Goal: Information Seeking & Learning: Learn about a topic

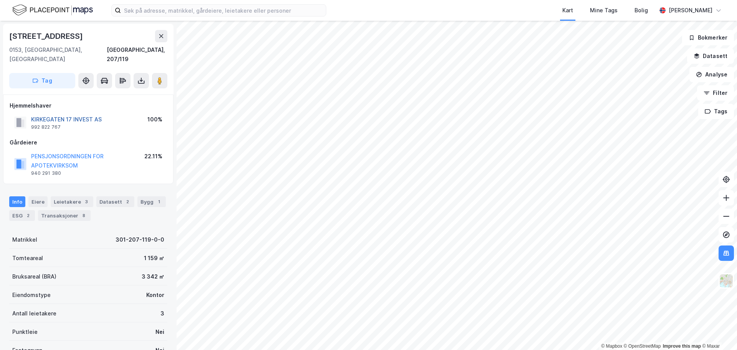
click at [0, 0] on button "KIRKEGATEN 17 INVEST AS" at bounding box center [0, 0] width 0 height 0
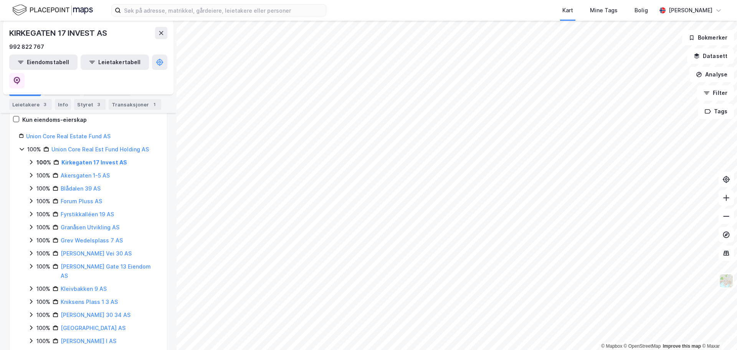
scroll to position [75, 0]
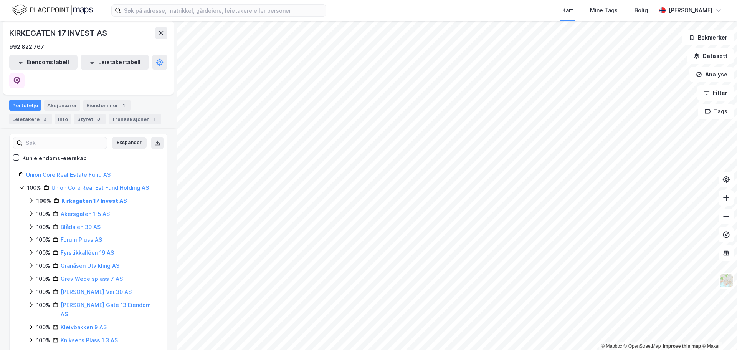
click at [31, 198] on icon at bounding box center [31, 200] width 2 height 5
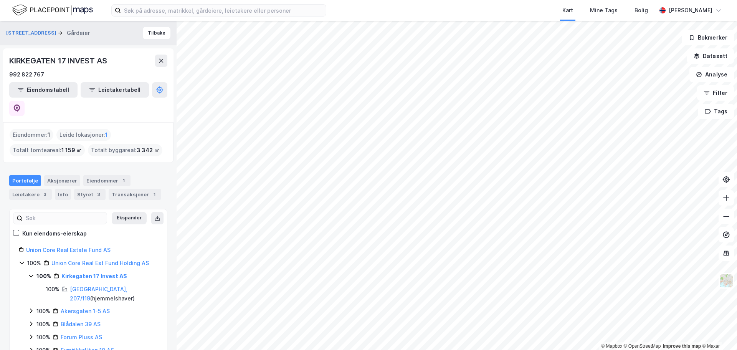
scroll to position [77, 0]
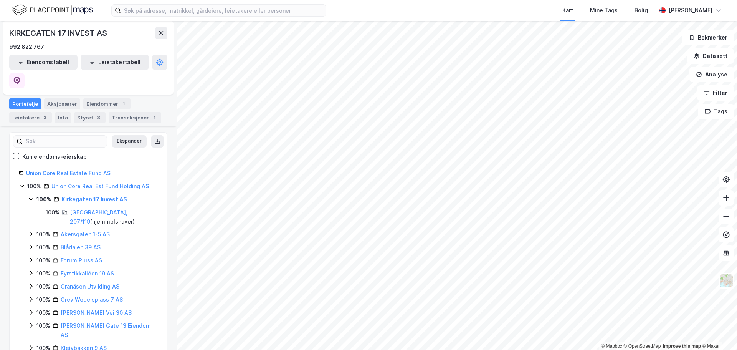
click at [30, 244] on icon at bounding box center [31, 247] width 6 height 6
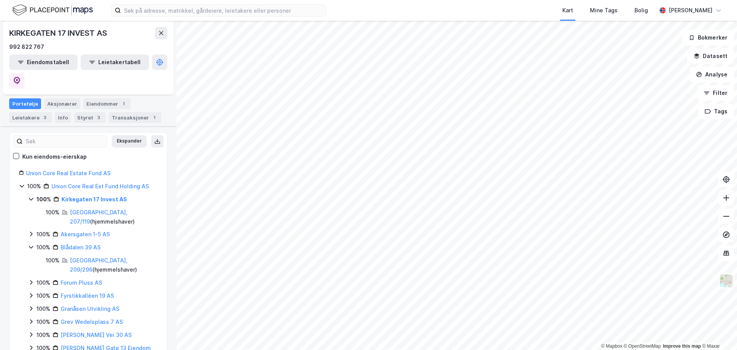
click at [32, 244] on icon at bounding box center [31, 247] width 6 height 6
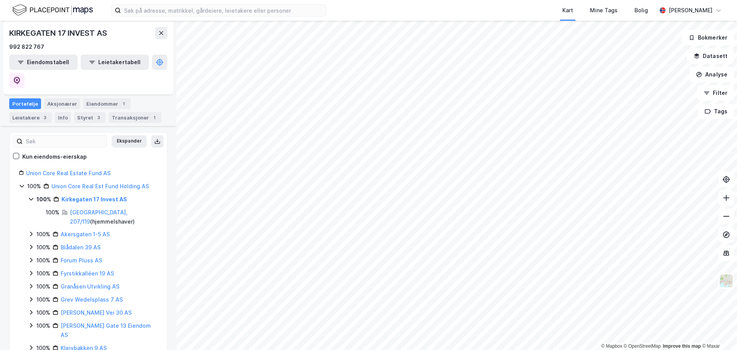
click at [32, 232] on icon at bounding box center [31, 234] width 2 height 5
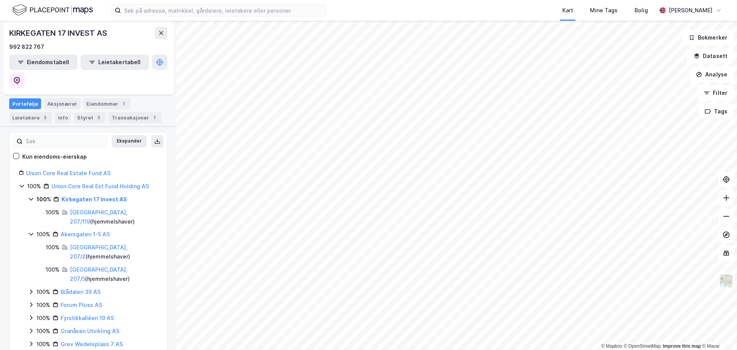
click at [33, 231] on icon at bounding box center [31, 234] width 6 height 6
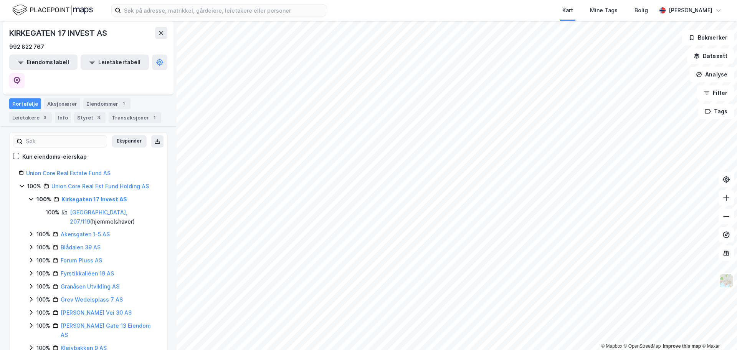
click at [25, 185] on div "100% Union Core Real Est Fund Holding AS 100% Kirkegaten 17 Invest AS 100% [GEO…" at bounding box center [88, 300] width 139 height 236
click at [26, 183] on div "100% Union Core Real Est Fund Holding AS 100% Kirkegaten 17 Invest AS 100% [GEO…" at bounding box center [88, 300] width 139 height 236
click at [26, 182] on div "100% Union Core Real Est Fund Holding AS 100% Kirkegaten 17 Invest AS 100% [GEO…" at bounding box center [88, 300] width 139 height 236
click at [27, 182] on div "100% Union Core Real Est Fund Holding AS 100% Kirkegaten 17 Invest AS 100% [GEO…" at bounding box center [88, 300] width 139 height 236
click at [35, 195] on div "100% Kirkegaten 17 Invest AS" at bounding box center [93, 199] width 130 height 9
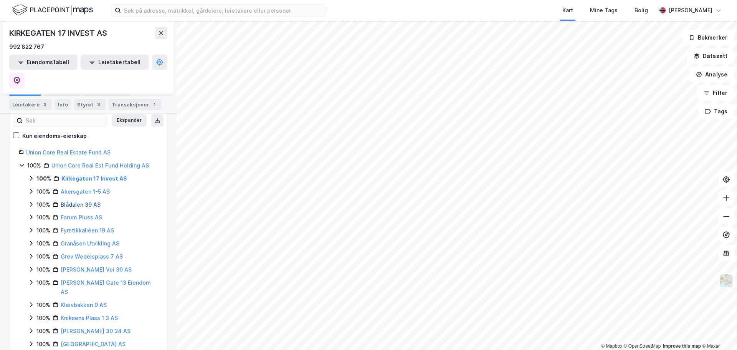
scroll to position [114, 0]
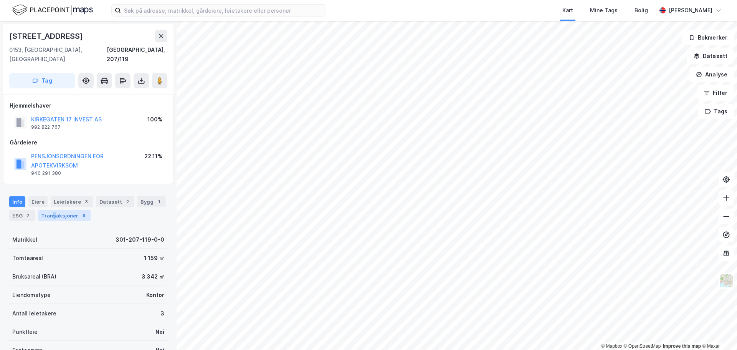
click at [53, 210] on div "Transaksjoner 8" at bounding box center [64, 215] width 53 height 11
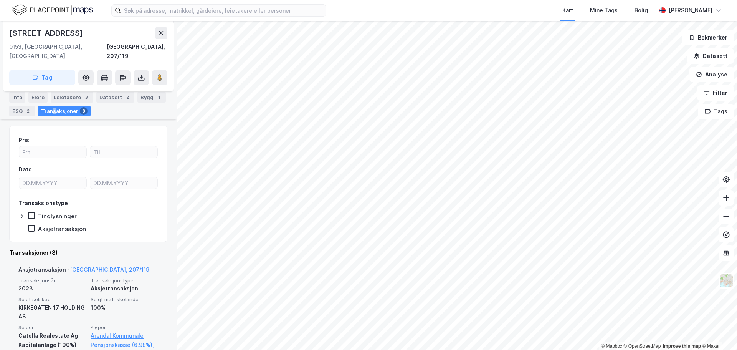
scroll to position [92, 0]
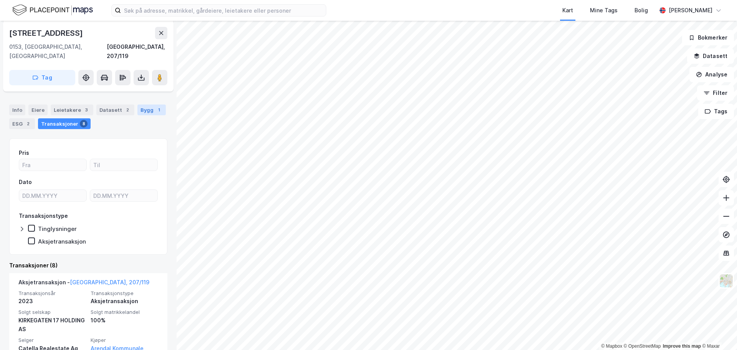
click at [155, 106] on div "1" at bounding box center [159, 110] width 8 height 8
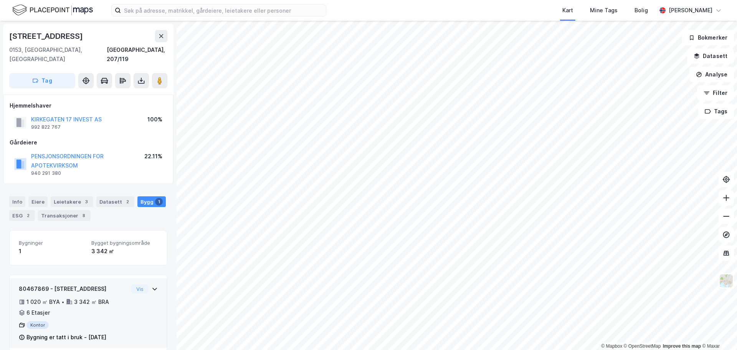
scroll to position [2, 0]
click at [76, 303] on div "1 020 ㎡ BYA • 3 342 ㎡ BRA • 6 Etasjer" at bounding box center [73, 306] width 109 height 20
